Goal: Navigation & Orientation: Find specific page/section

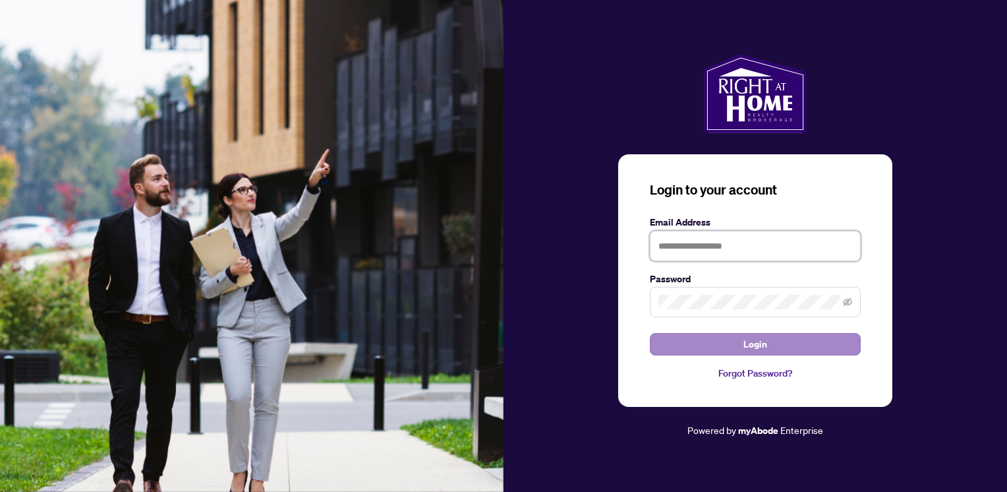
type input "**********"
click at [737, 349] on button "Login" at bounding box center [755, 344] width 211 height 22
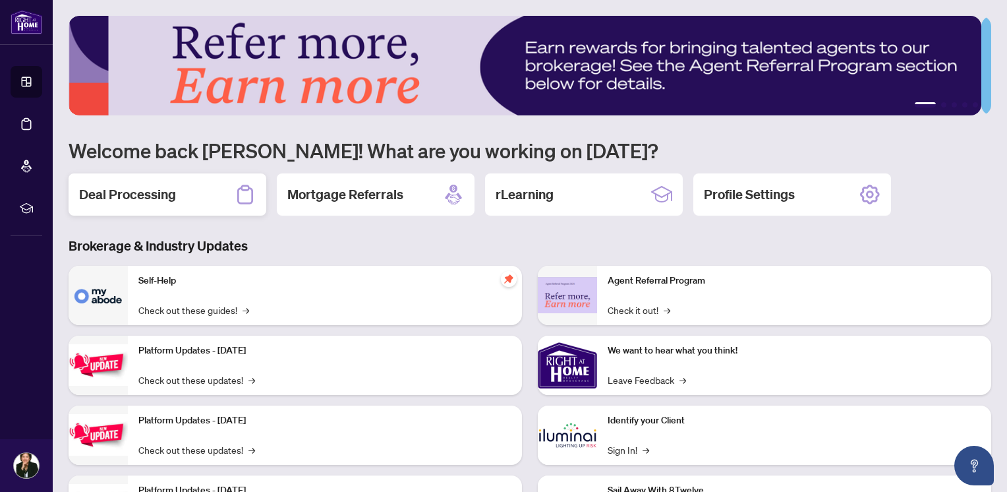
click at [151, 195] on h2 "Deal Processing" at bounding box center [127, 194] width 97 height 18
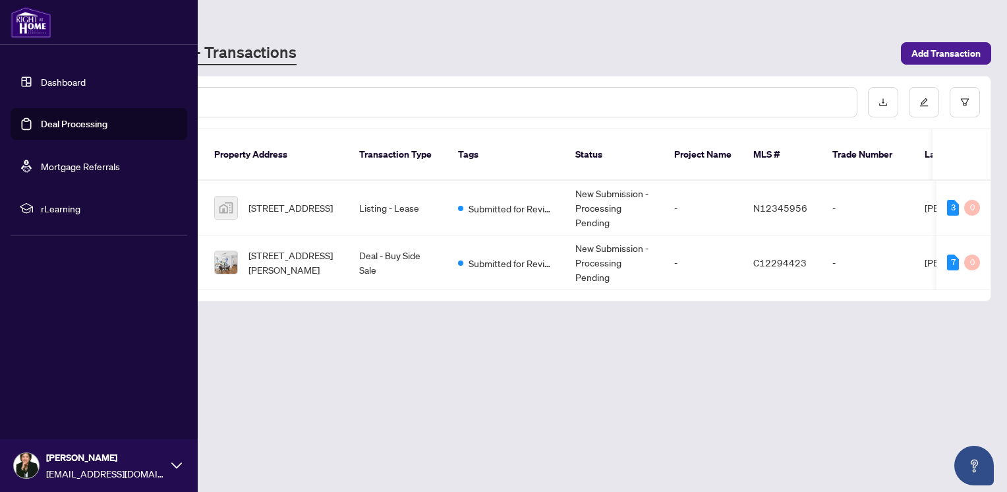
click at [63, 81] on link "Dashboard" at bounding box center [63, 82] width 45 height 12
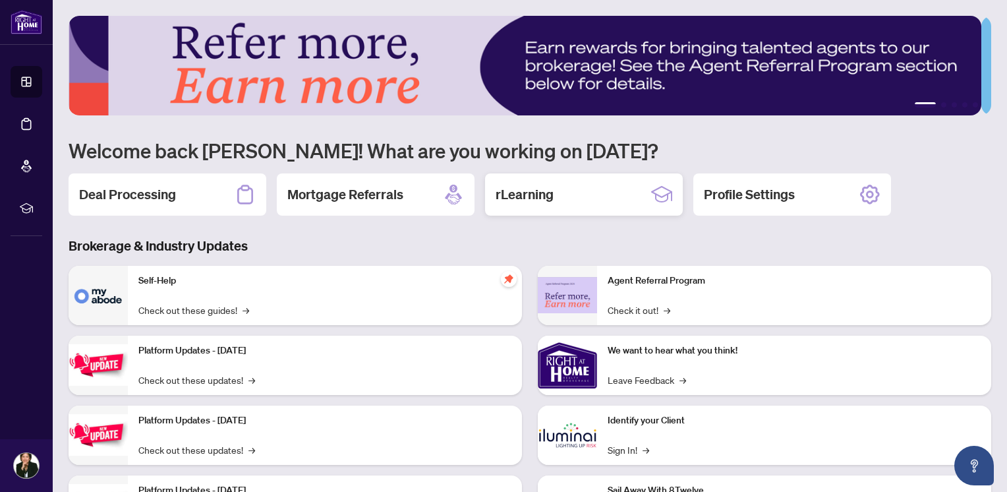
click at [526, 191] on h2 "rLearning" at bounding box center [525, 194] width 58 height 18
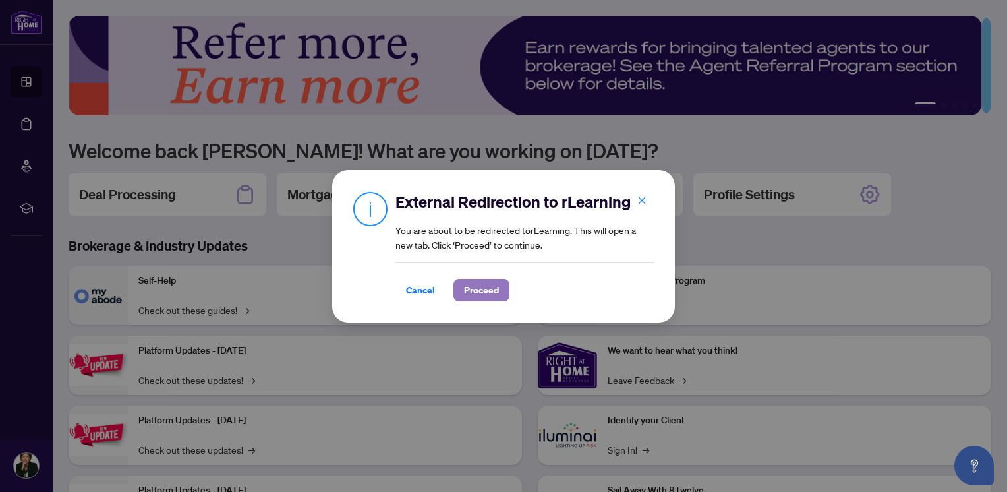
click at [485, 290] on span "Proceed" at bounding box center [481, 290] width 35 height 21
